Goal: Information Seeking & Learning: Learn about a topic

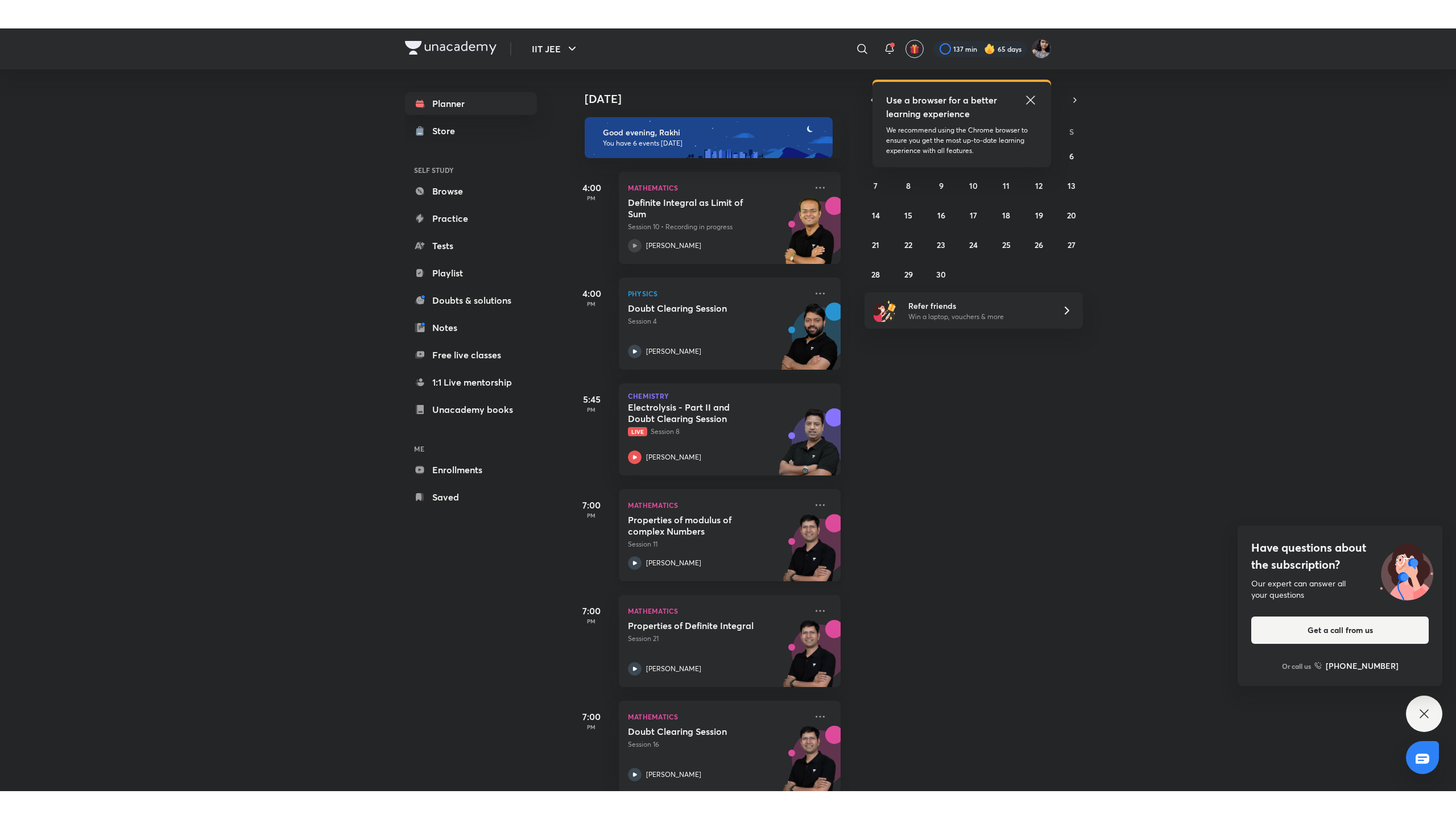
scroll to position [22, 0]
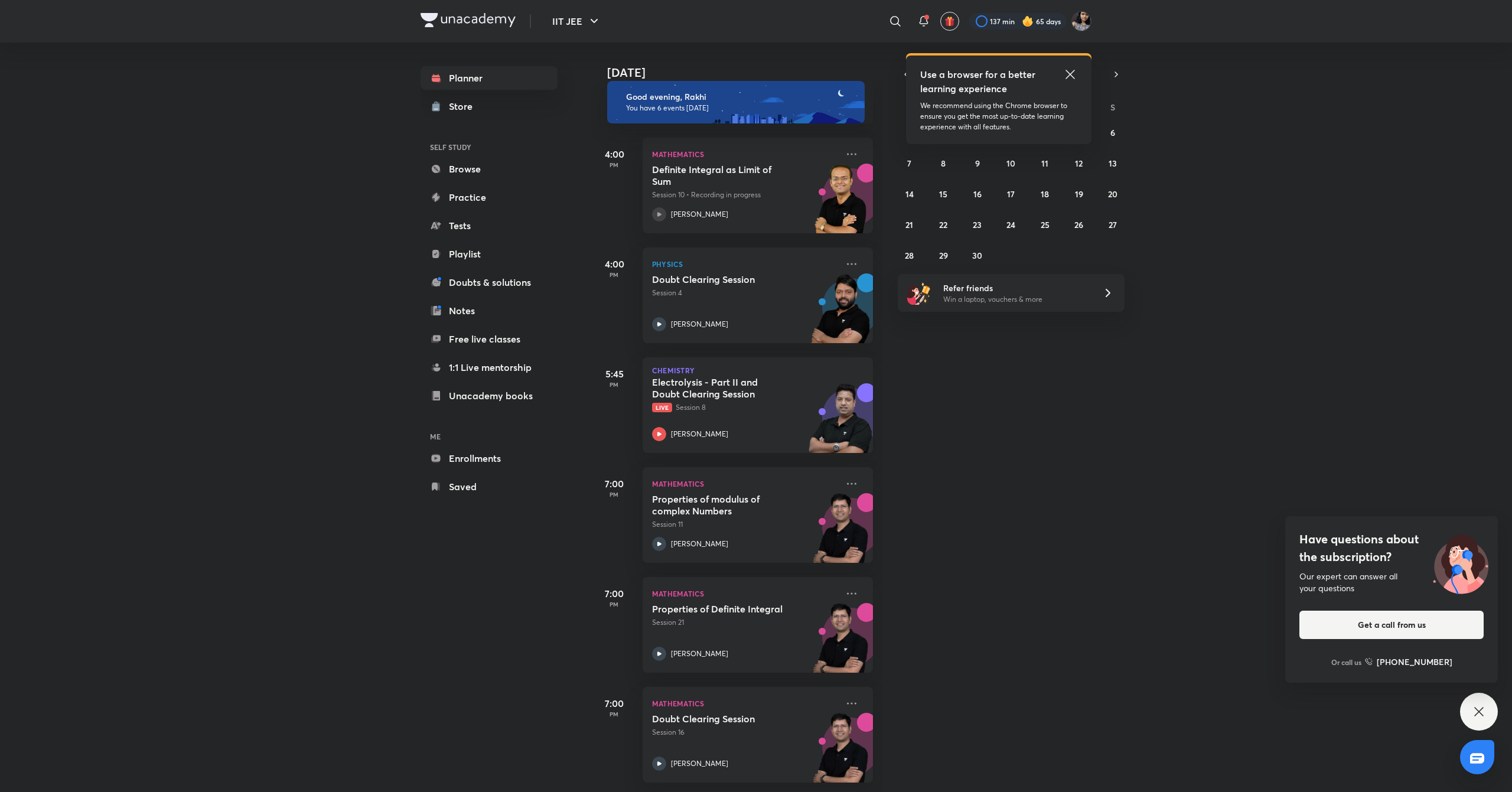
click at [1073, 75] on icon at bounding box center [1070, 74] width 14 height 14
click at [940, 130] on button "1" at bounding box center [943, 132] width 19 height 19
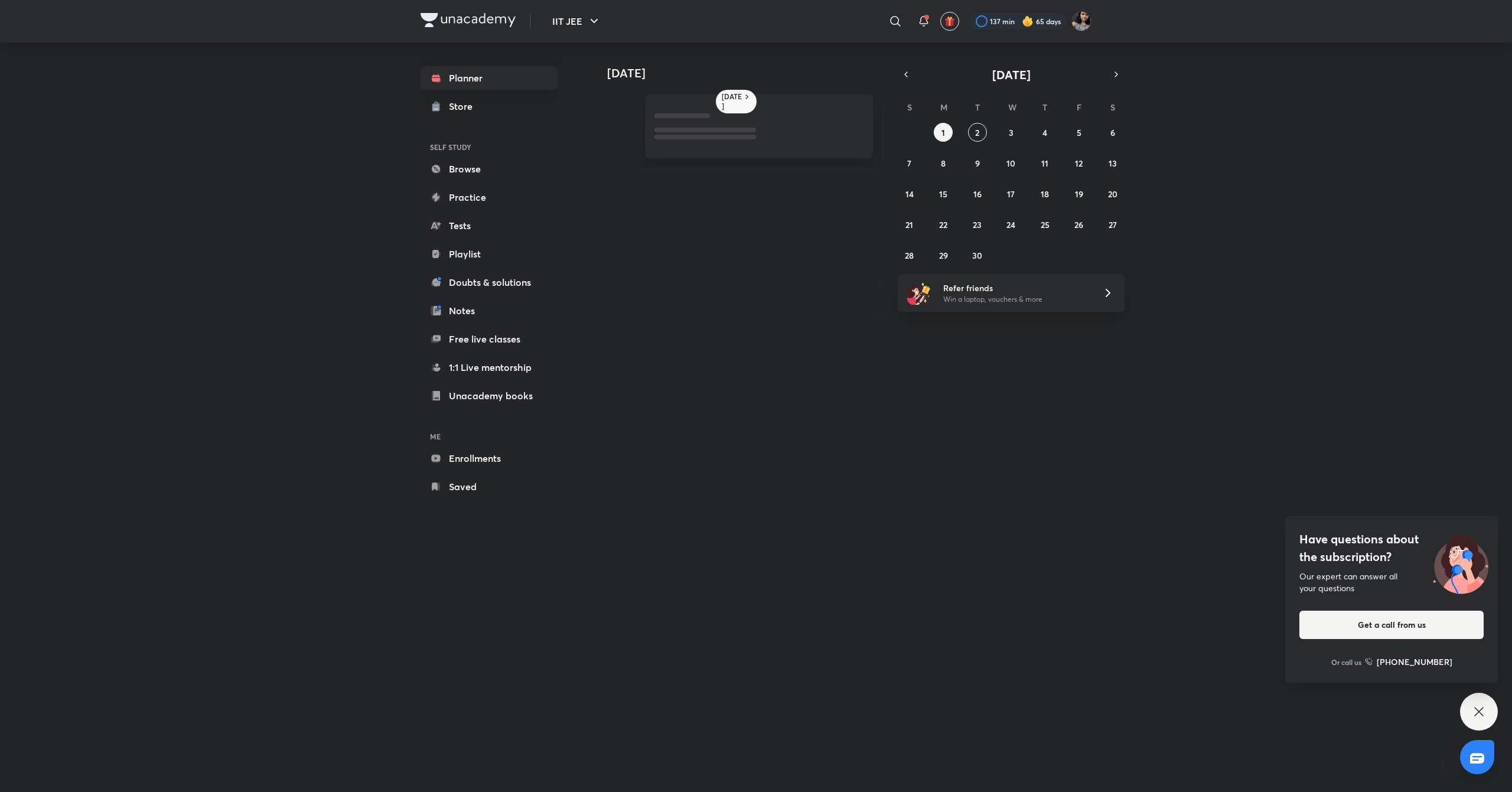
click at [709, 506] on div "[DATE] [DATE] [DATE] S M T W T F S 31 1 2 3 4 5 6 7 8 9 10 11 12 13 14 15 16 17…" at bounding box center [841, 405] width 501 height 726
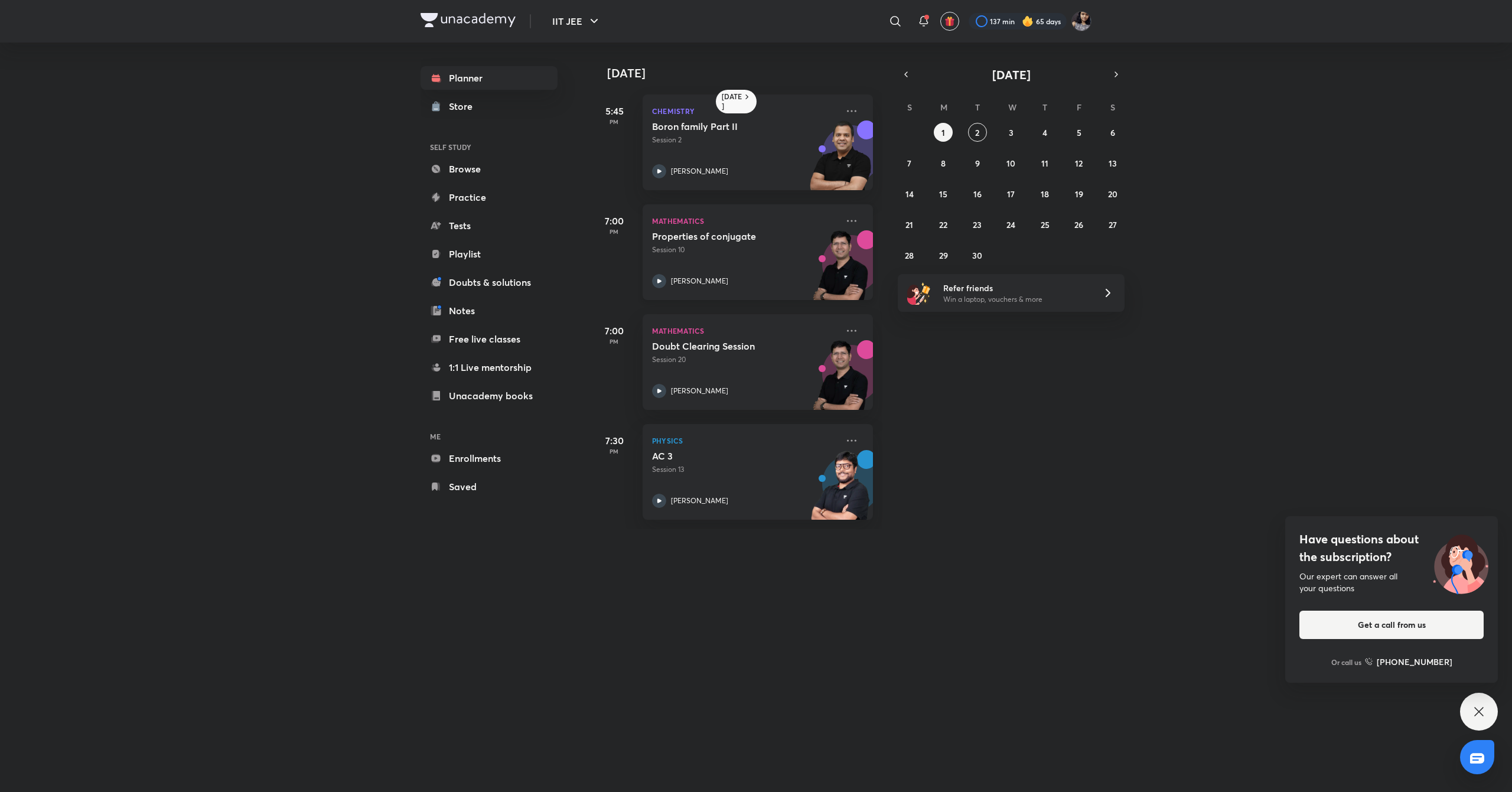
click at [657, 277] on icon at bounding box center [659, 281] width 14 height 14
